Goal: Task Accomplishment & Management: Use online tool/utility

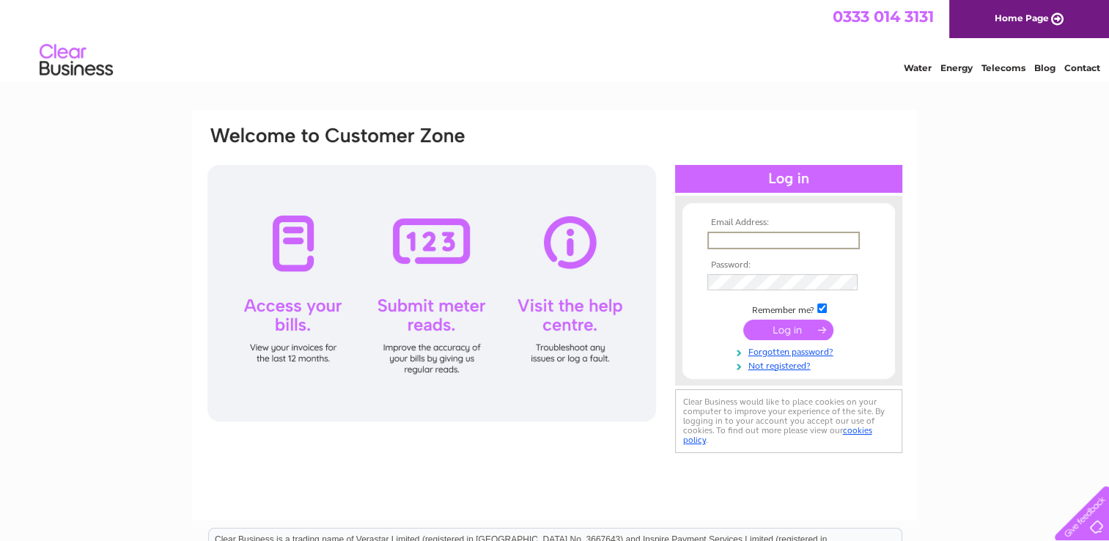
click at [771, 241] on input "text" at bounding box center [783, 241] width 152 height 18
type input "enquiries@bartonplastering.co.uk"
click at [776, 333] on input "submit" at bounding box center [788, 328] width 90 height 21
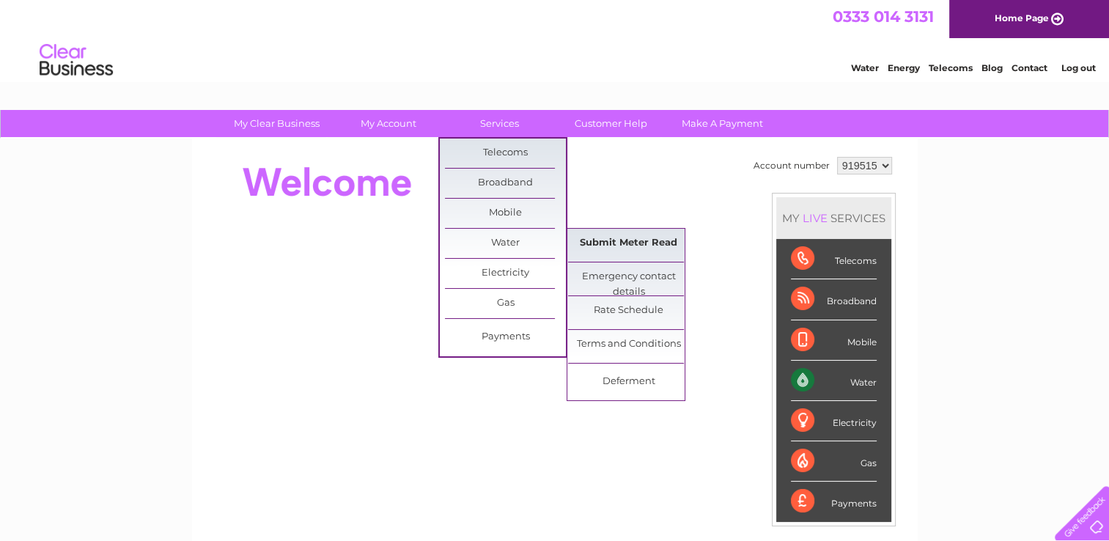
click at [607, 241] on link "Submit Meter Read" at bounding box center [628, 243] width 121 height 29
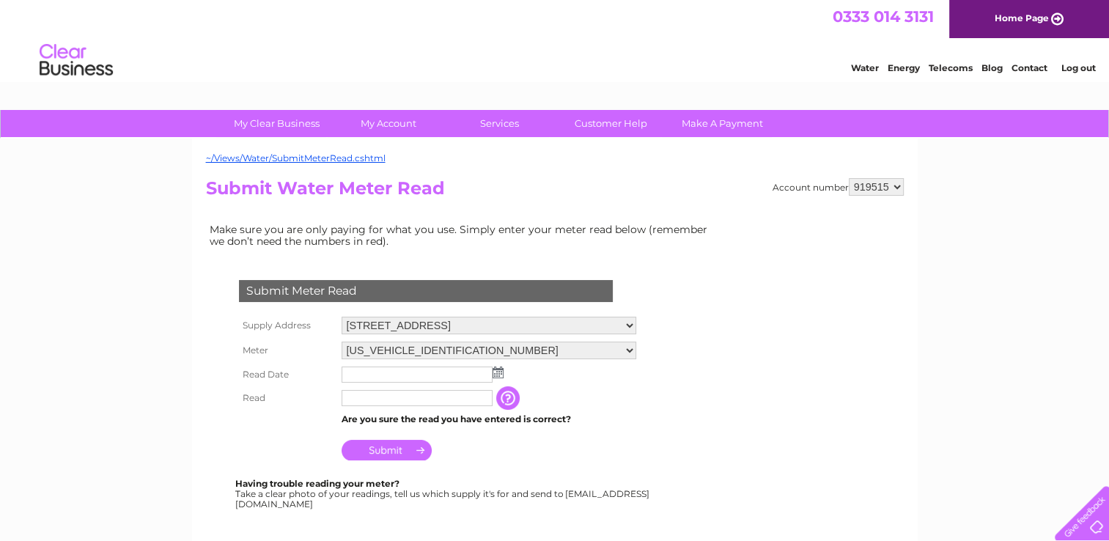
click at [492, 377] on img at bounding box center [497, 372] width 11 height 12
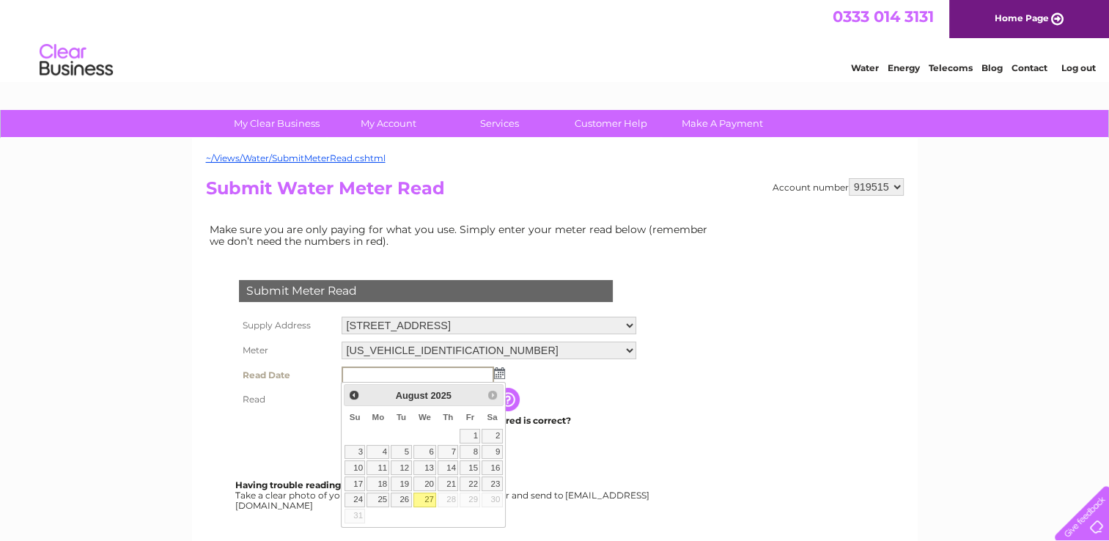
click at [431, 500] on link "27" at bounding box center [424, 499] width 23 height 15
type input "2025/08/27"
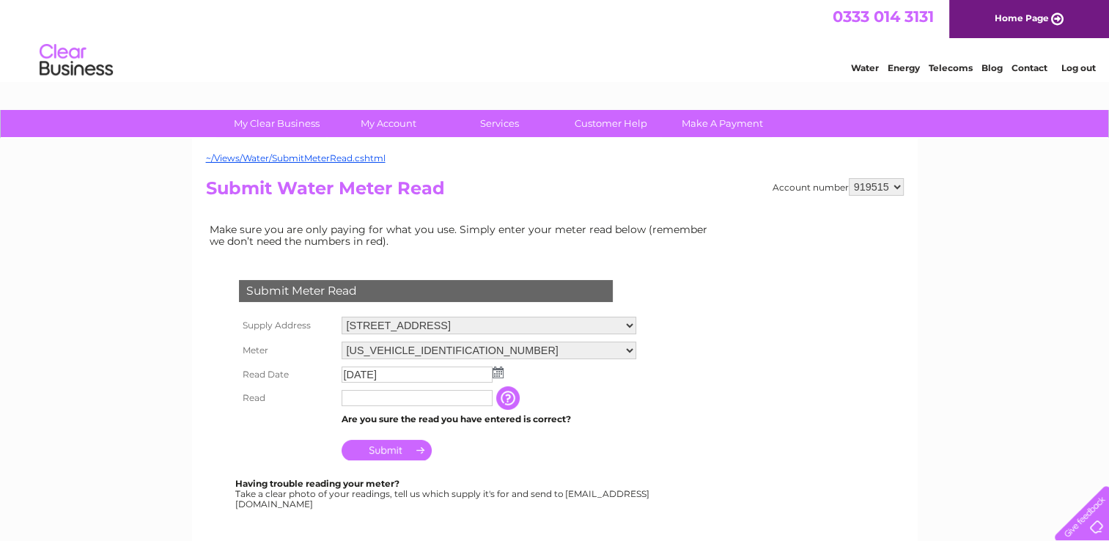
click at [349, 398] on input "text" at bounding box center [416, 398] width 151 height 16
type input "00279"
click at [388, 450] on input "Submit" at bounding box center [386, 451] width 90 height 21
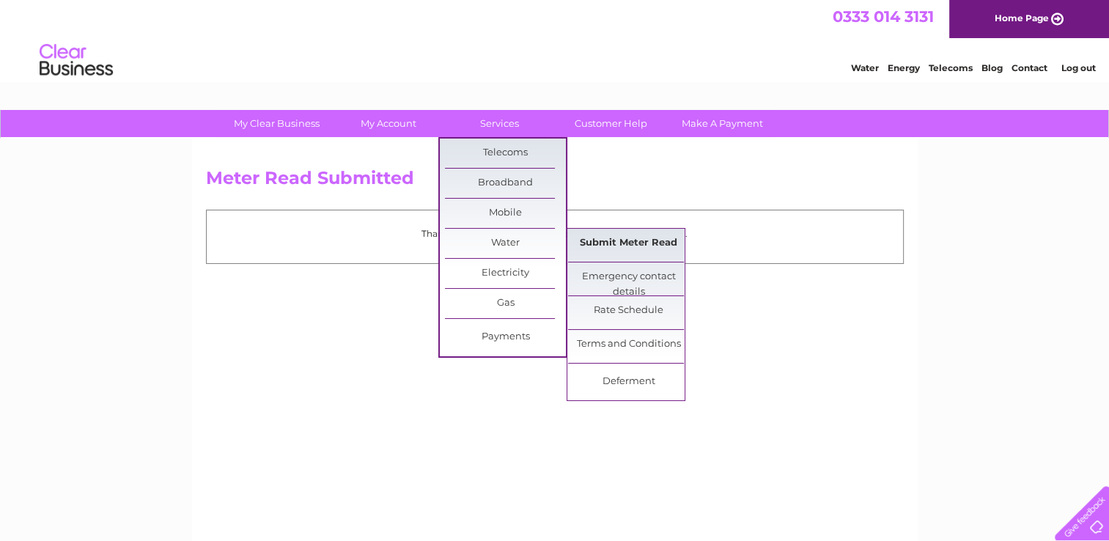
click at [628, 245] on link "Submit Meter Read" at bounding box center [628, 243] width 121 height 29
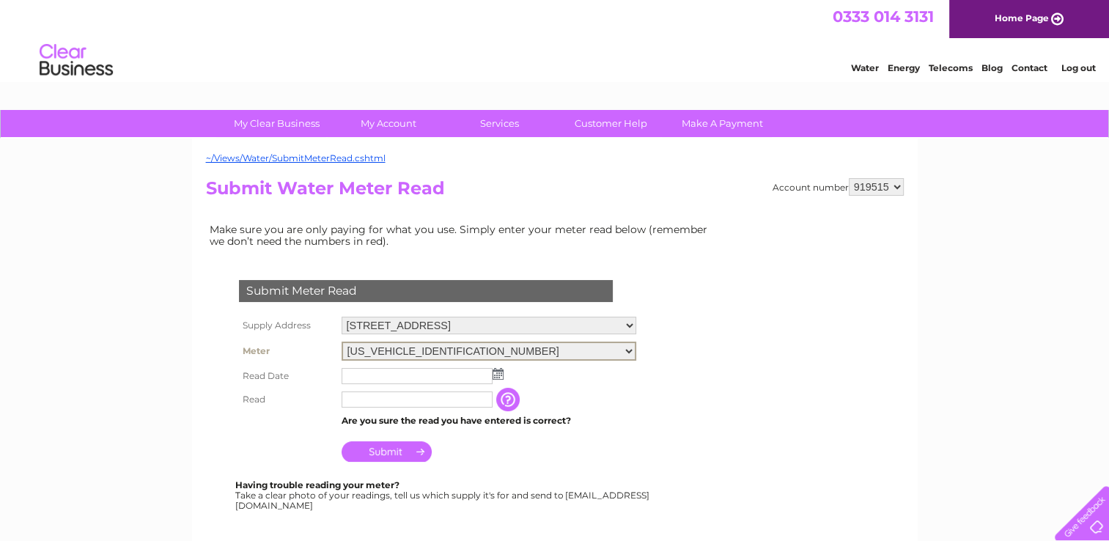
click at [636, 349] on select "06ELSTER07T058304 06ELSTER07T058347" at bounding box center [488, 350] width 295 height 19
select select "430860"
click at [341, 341] on select "06ELSTER07T058304 06ELSTER07T058347" at bounding box center [488, 350] width 295 height 19
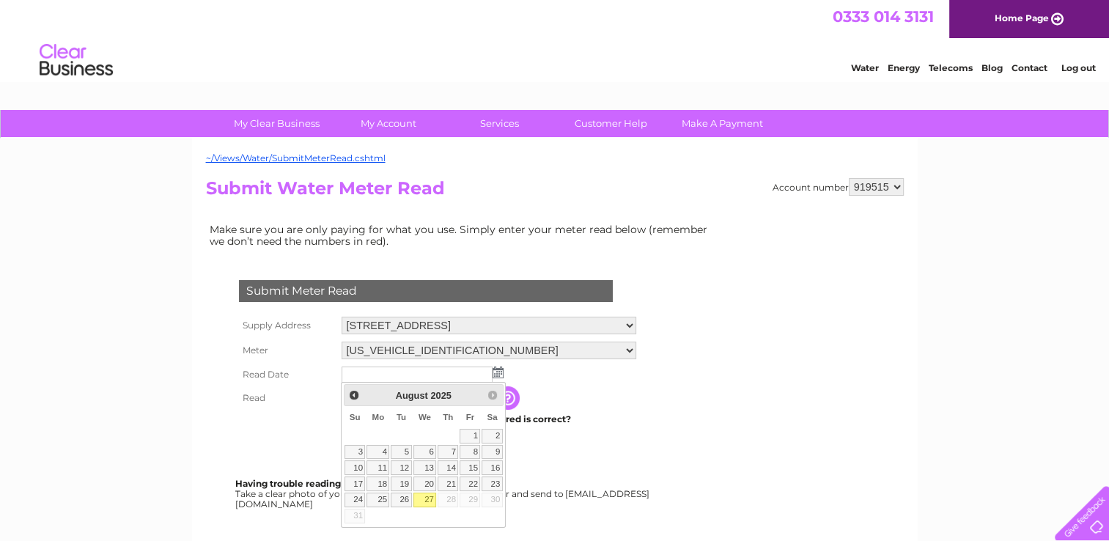
click at [423, 496] on link "27" at bounding box center [424, 499] width 23 height 15
type input "[DATE]"
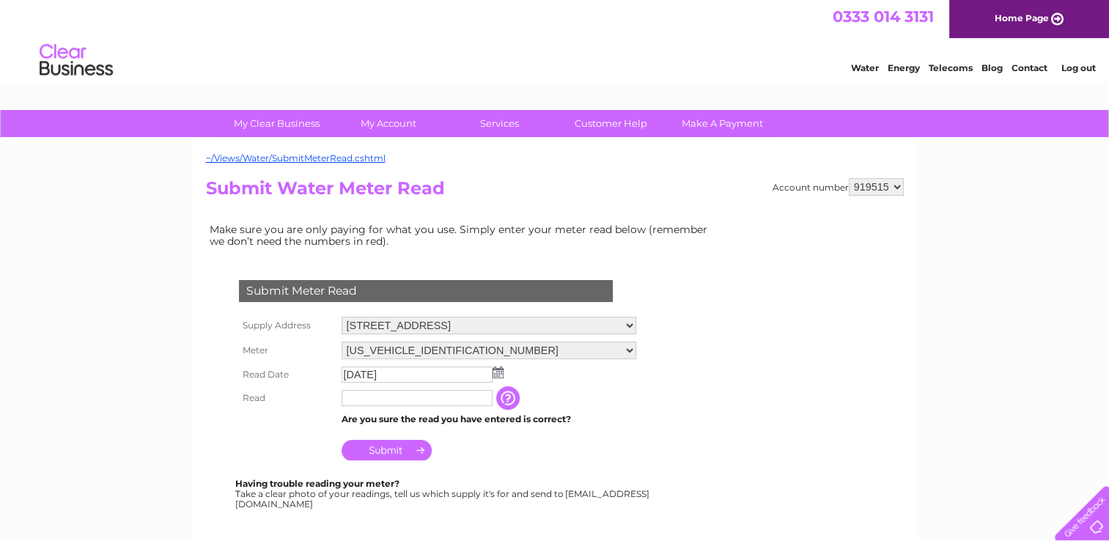
click at [368, 396] on input "text" at bounding box center [416, 398] width 151 height 16
type input "00070"
click at [378, 446] on input "Submit" at bounding box center [386, 451] width 90 height 21
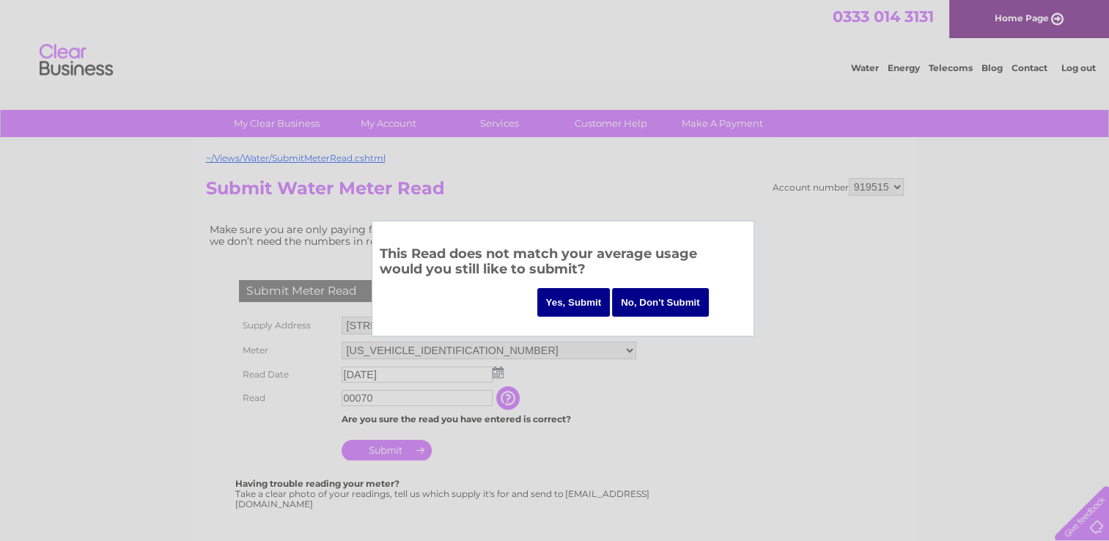
click at [577, 304] on input "Yes, Submit" at bounding box center [573, 302] width 73 height 29
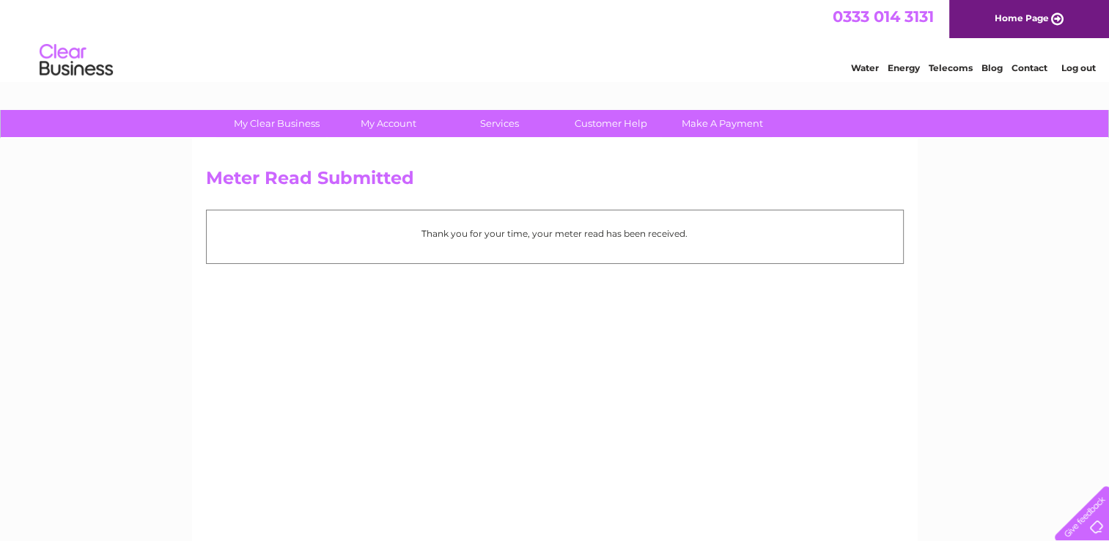
click at [1075, 70] on link "Log out" at bounding box center [1077, 67] width 34 height 11
